Goal: Find specific page/section: Find specific page/section

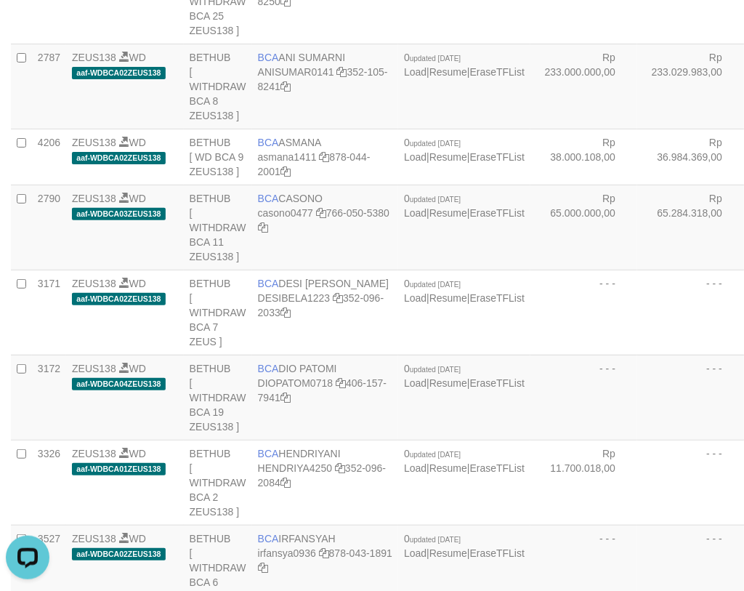
scroll to position [1878, 0]
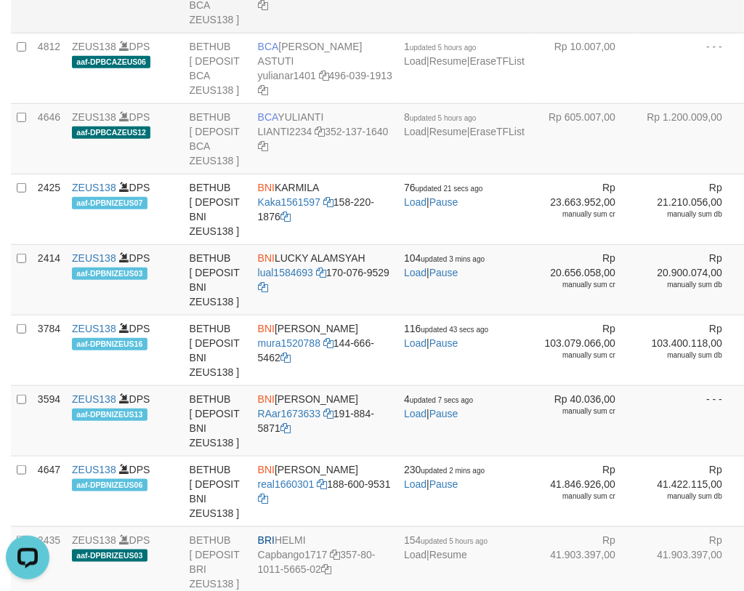
copy td "BCA WINDA"
